Goal: Task Accomplishment & Management: Manage account settings

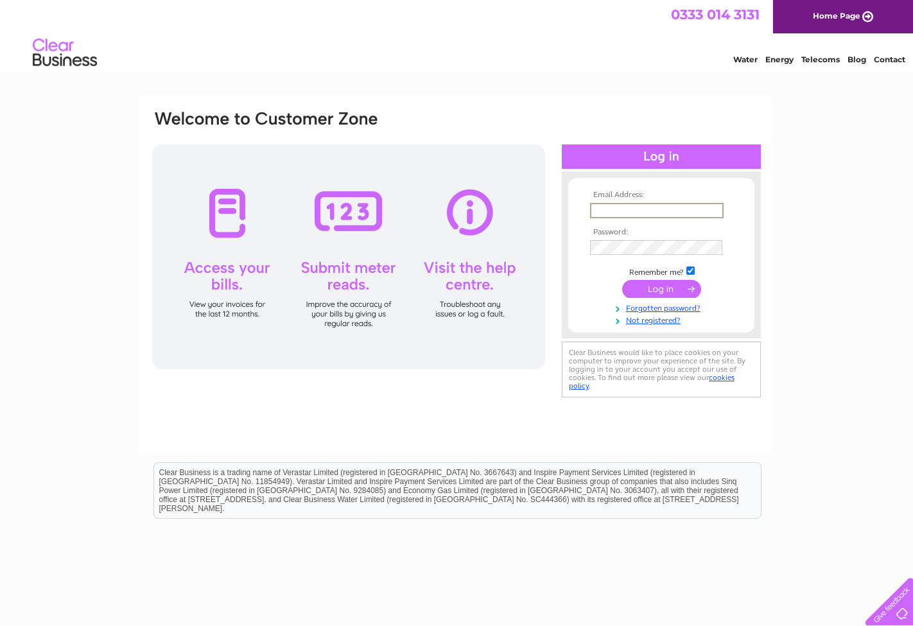
type input "[PERSON_NAME][EMAIL_ADDRESS][DOMAIN_NAME]"
click at [661, 288] on input "submit" at bounding box center [661, 289] width 79 height 18
click at [661, 295] on td at bounding box center [661, 287] width 149 height 24
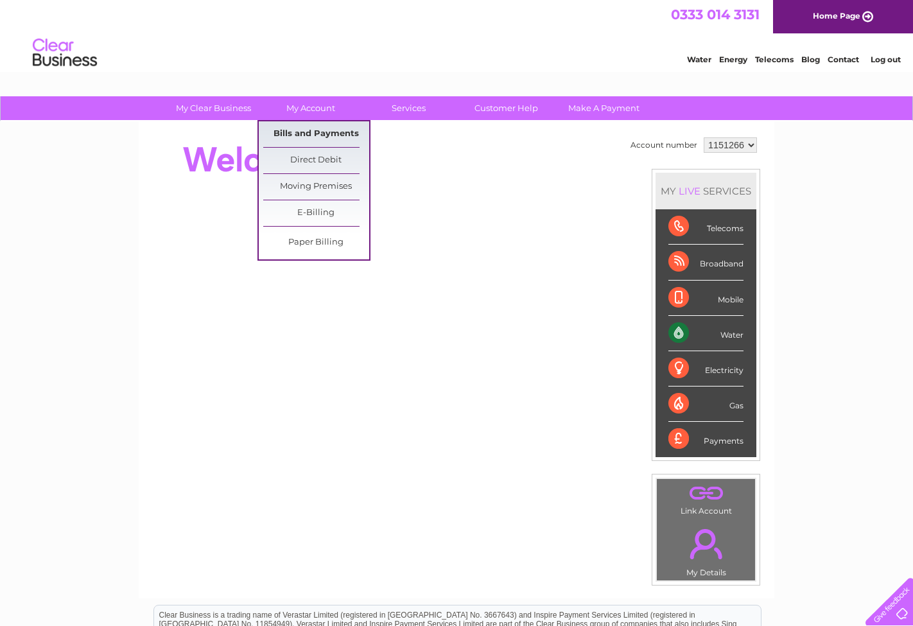
click at [327, 139] on link "Bills and Payments" at bounding box center [316, 134] width 106 height 26
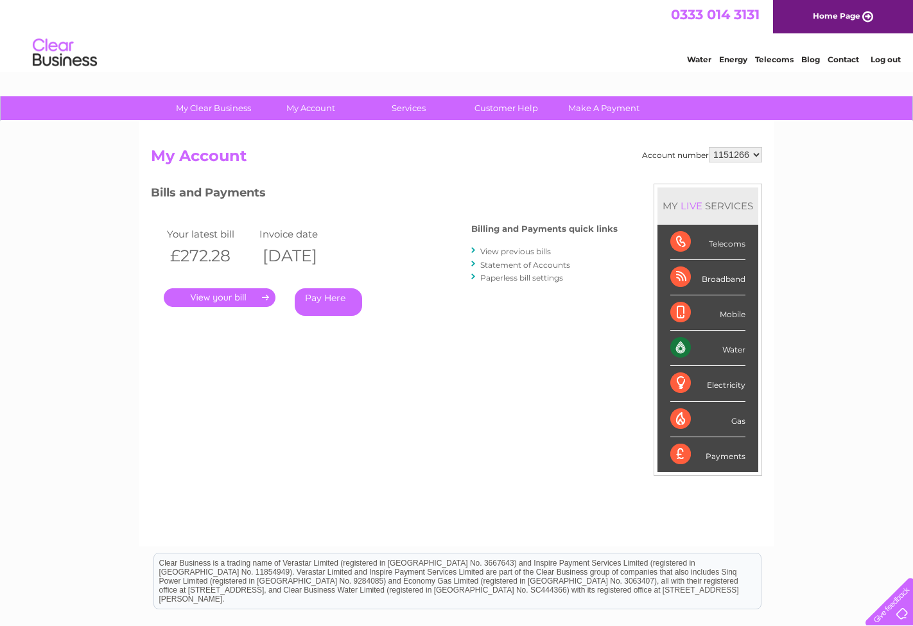
click at [241, 298] on link "." at bounding box center [220, 297] width 112 height 19
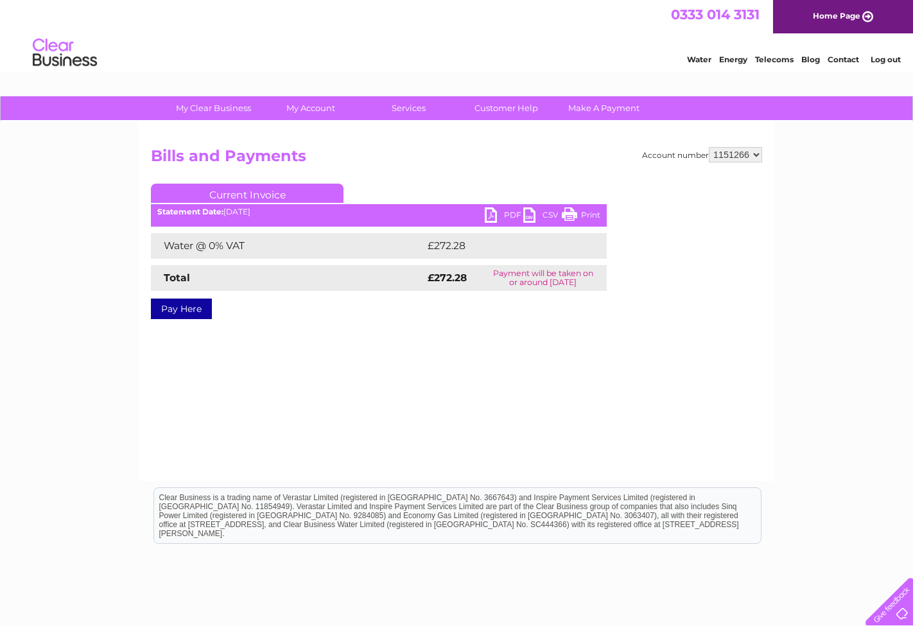
click at [497, 214] on link "PDF" at bounding box center [504, 216] width 39 height 19
